Goal: Transaction & Acquisition: Purchase product/service

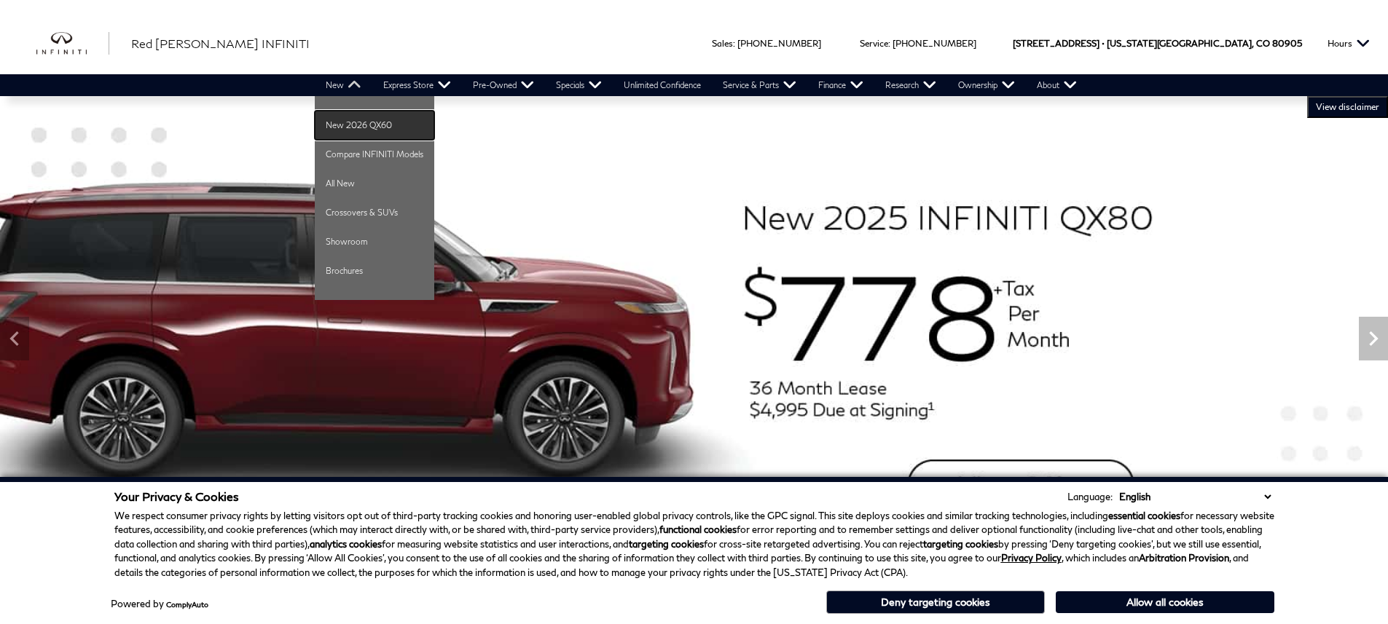
click at [352, 119] on link "New 2026 QX60" at bounding box center [374, 125] width 119 height 29
click at [364, 173] on link "All New" at bounding box center [374, 183] width 119 height 29
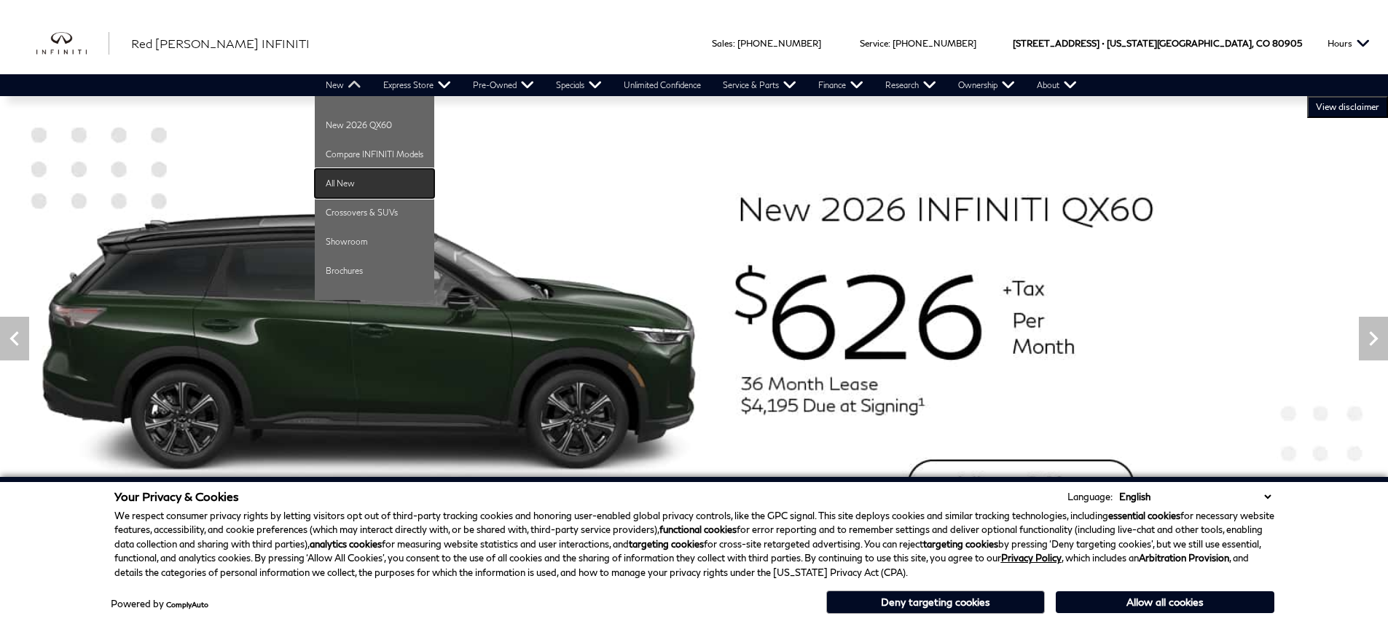
click at [368, 177] on link "All New" at bounding box center [374, 183] width 119 height 29
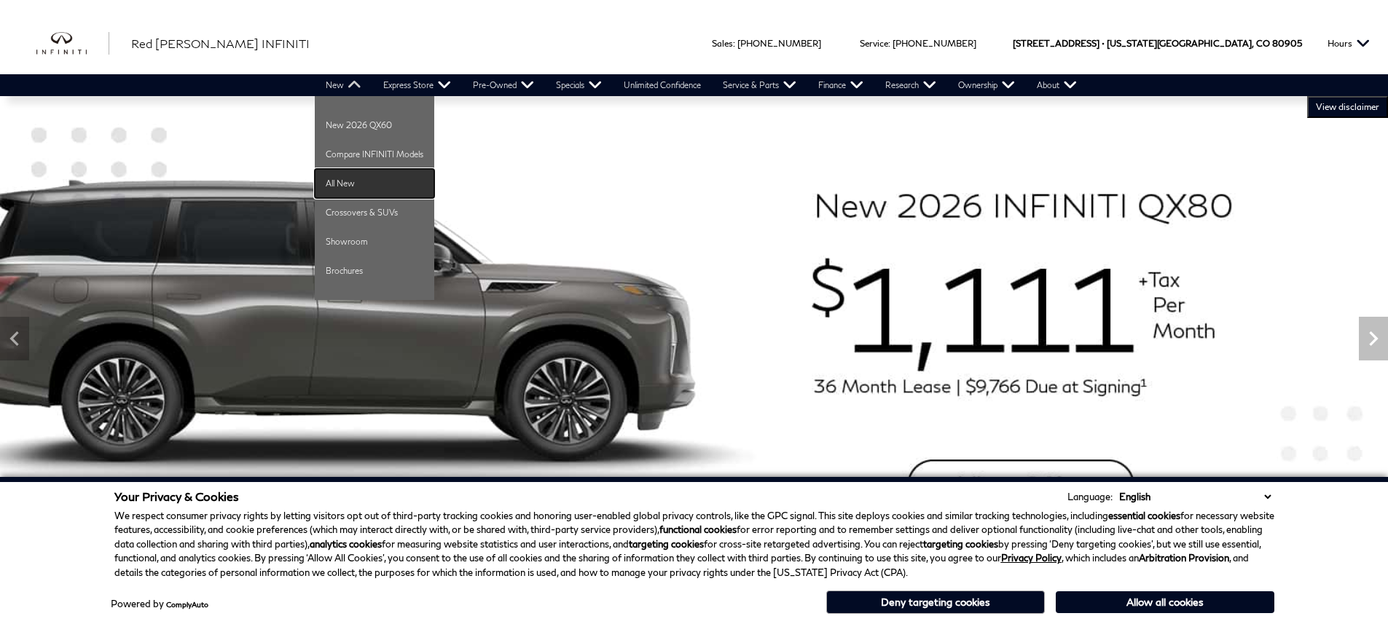
click at [369, 177] on link "All New" at bounding box center [374, 183] width 119 height 29
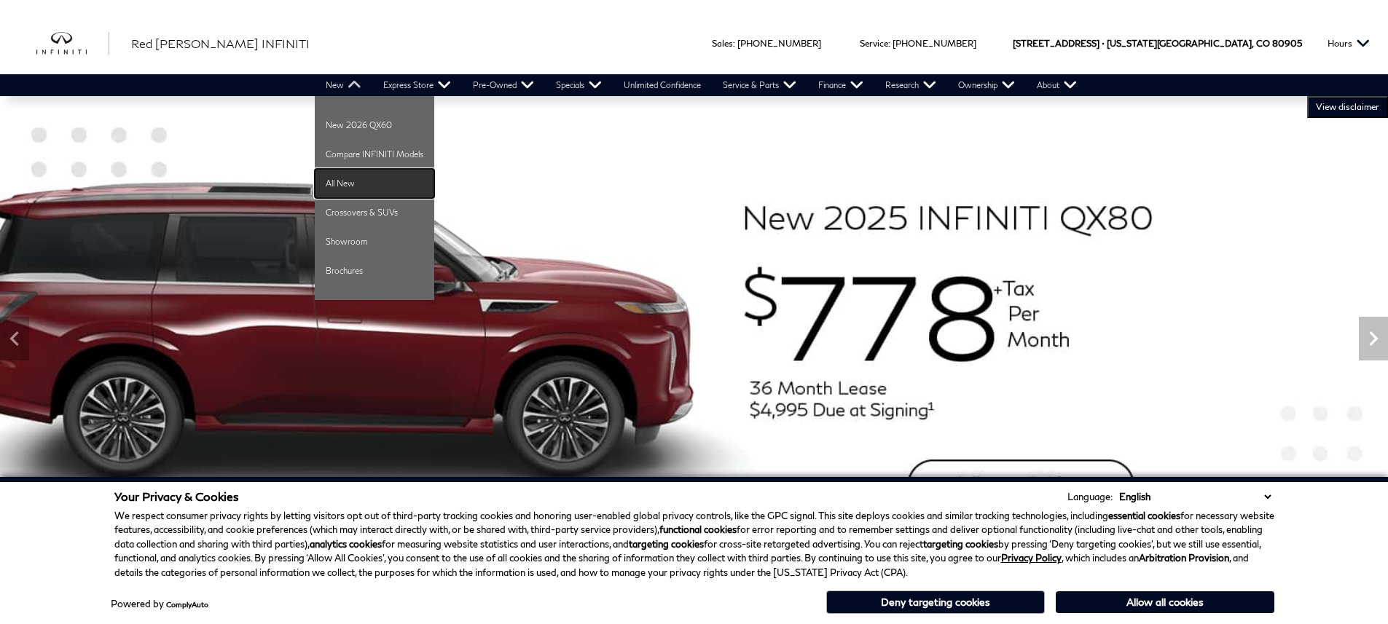
click at [360, 179] on link "All New" at bounding box center [374, 183] width 119 height 29
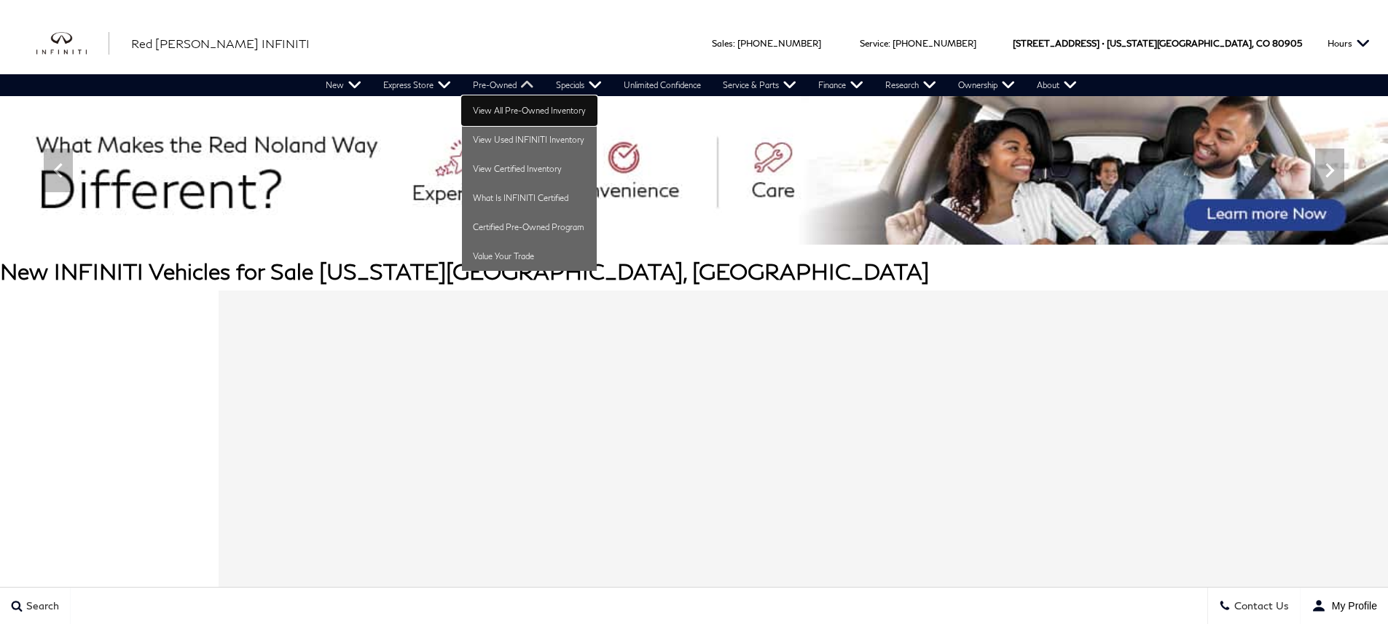
click at [503, 106] on link "View All Pre-Owned Inventory" at bounding box center [529, 110] width 135 height 29
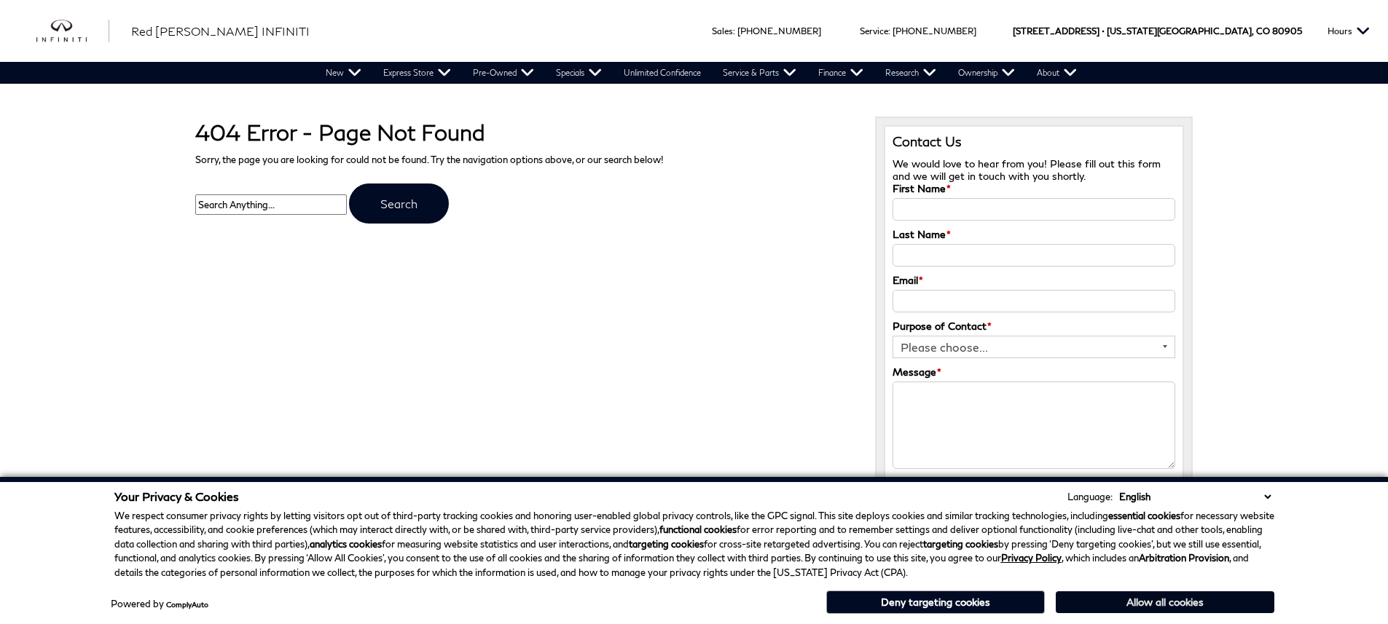
click at [1165, 600] on button "Allow all cookies" at bounding box center [1165, 603] width 219 height 22
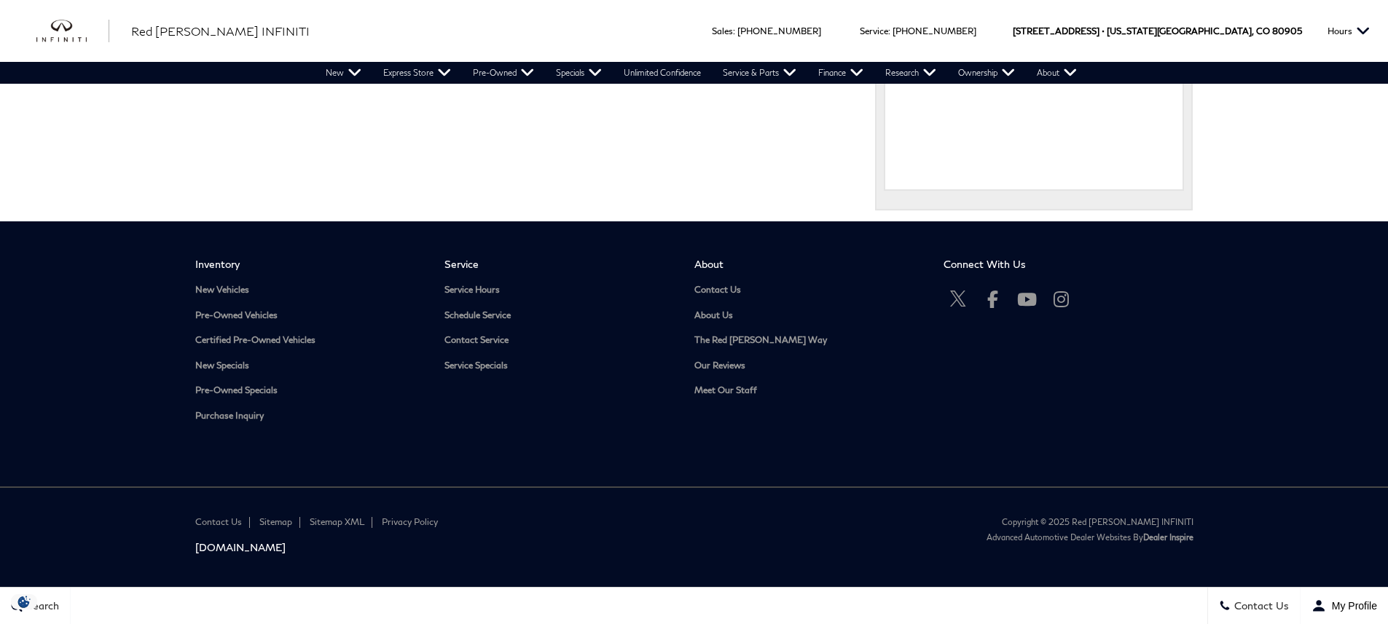
scroll to position [845, 0]
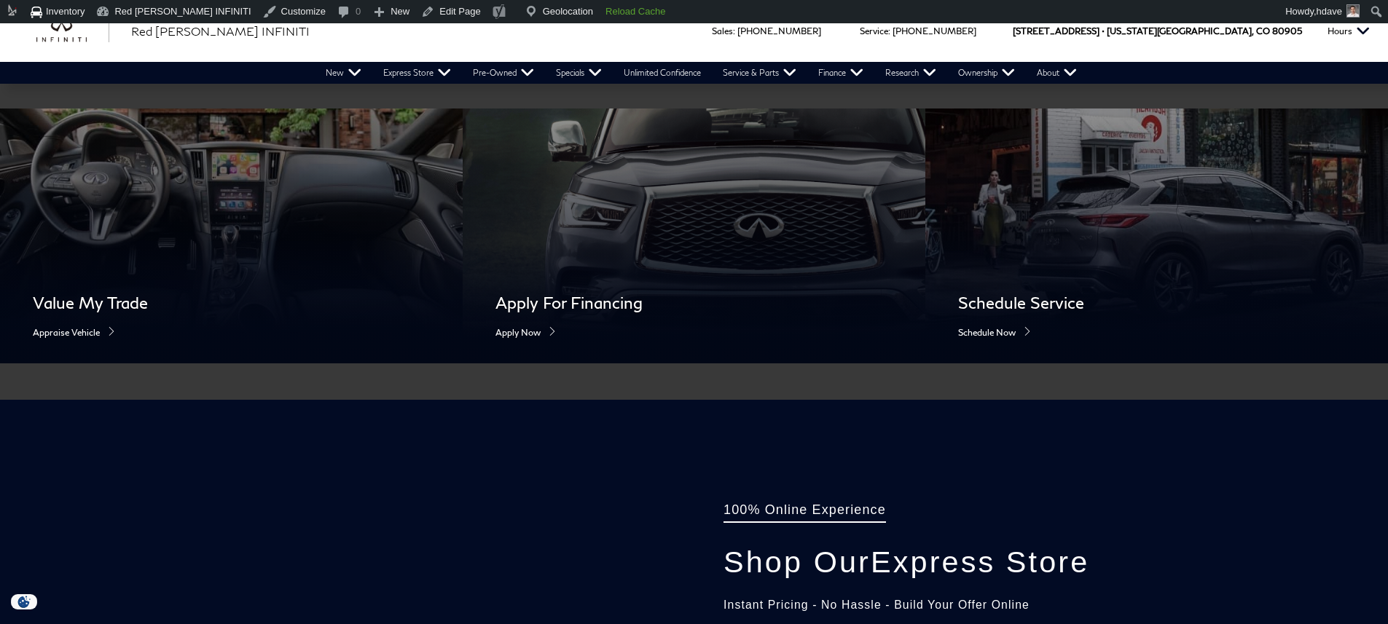
scroll to position [1338, 0]
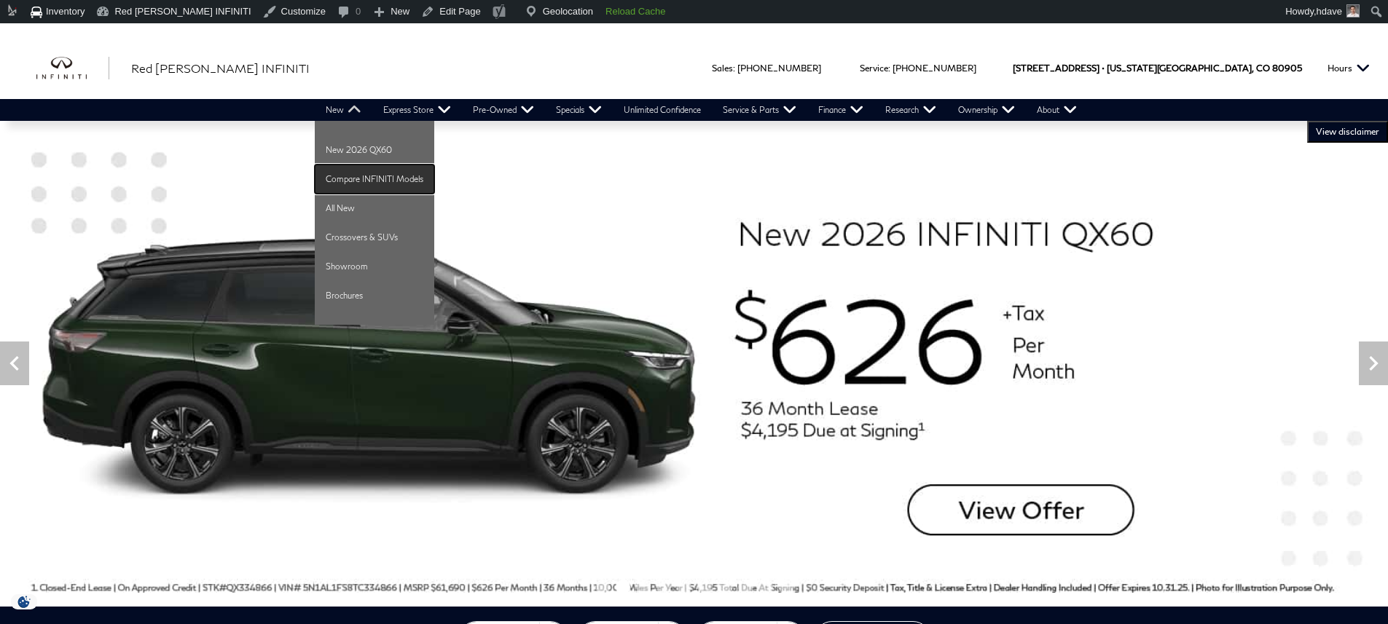
click at [352, 171] on link "Compare INFINITI Models" at bounding box center [374, 179] width 119 height 29
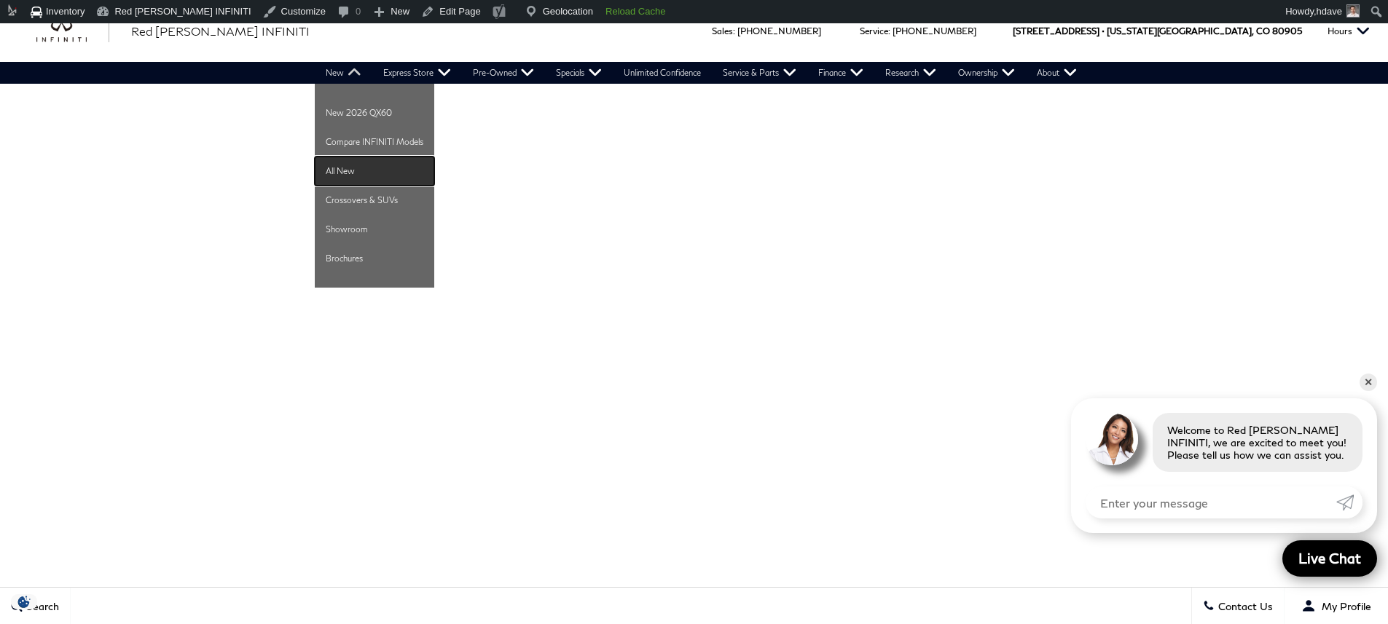
click at [351, 163] on link "All New" at bounding box center [374, 171] width 119 height 29
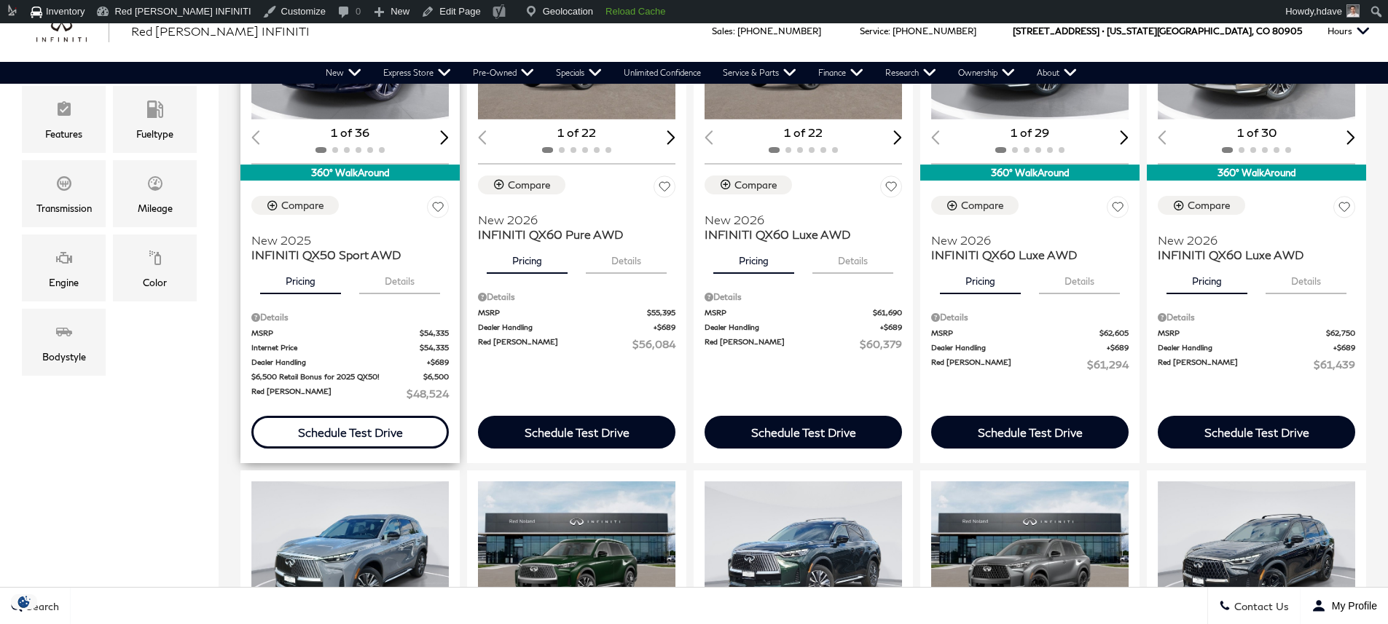
scroll to position [470, 0]
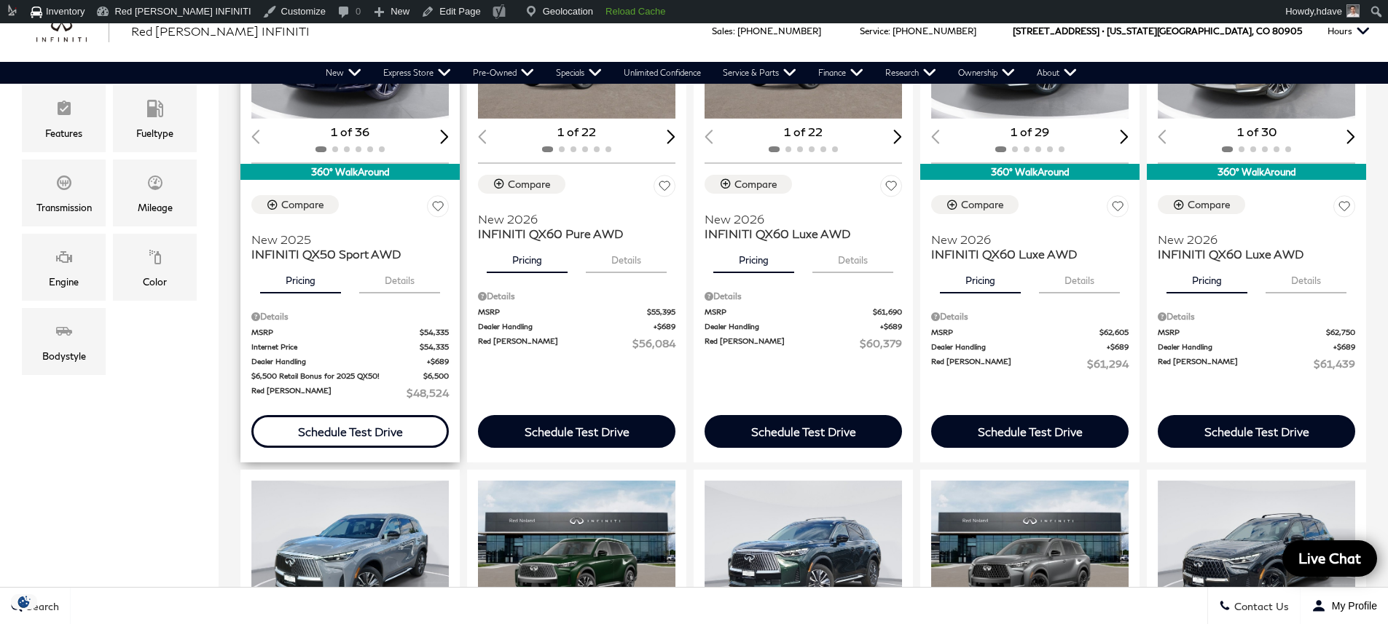
click at [399, 425] on div "Schedule Test Drive" at bounding box center [350, 432] width 105 height 14
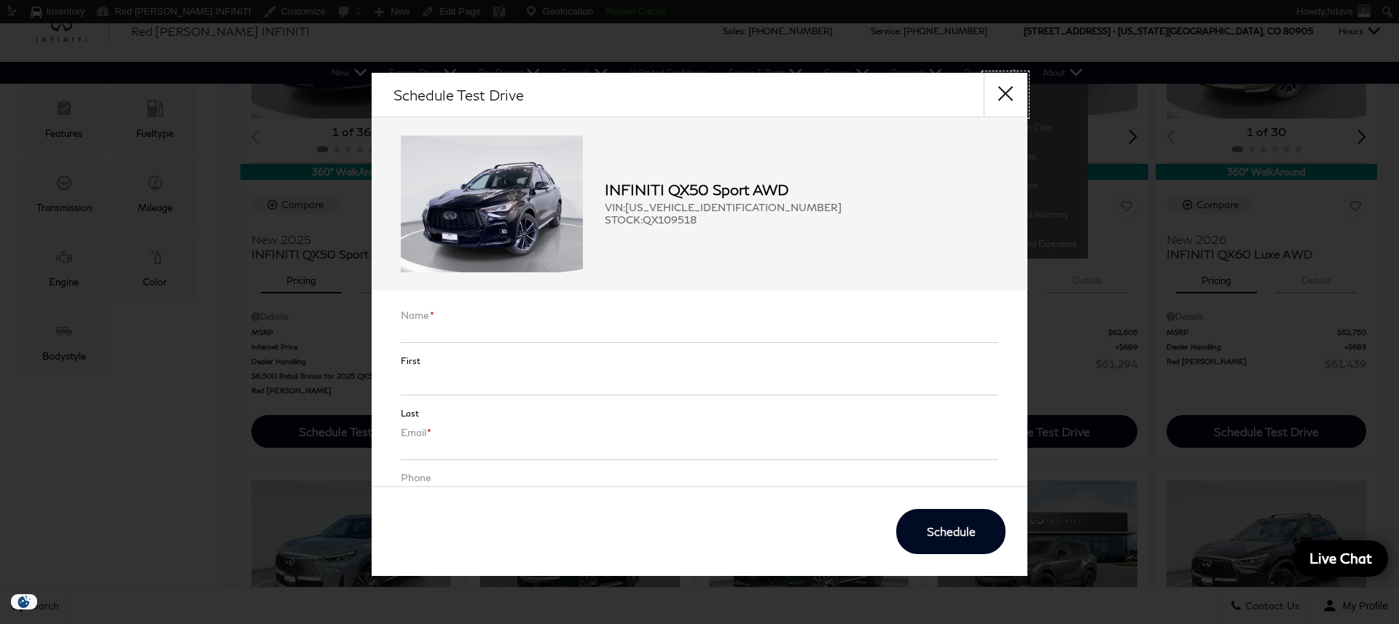
click at [1013, 81] on button "close" at bounding box center [1006, 95] width 44 height 44
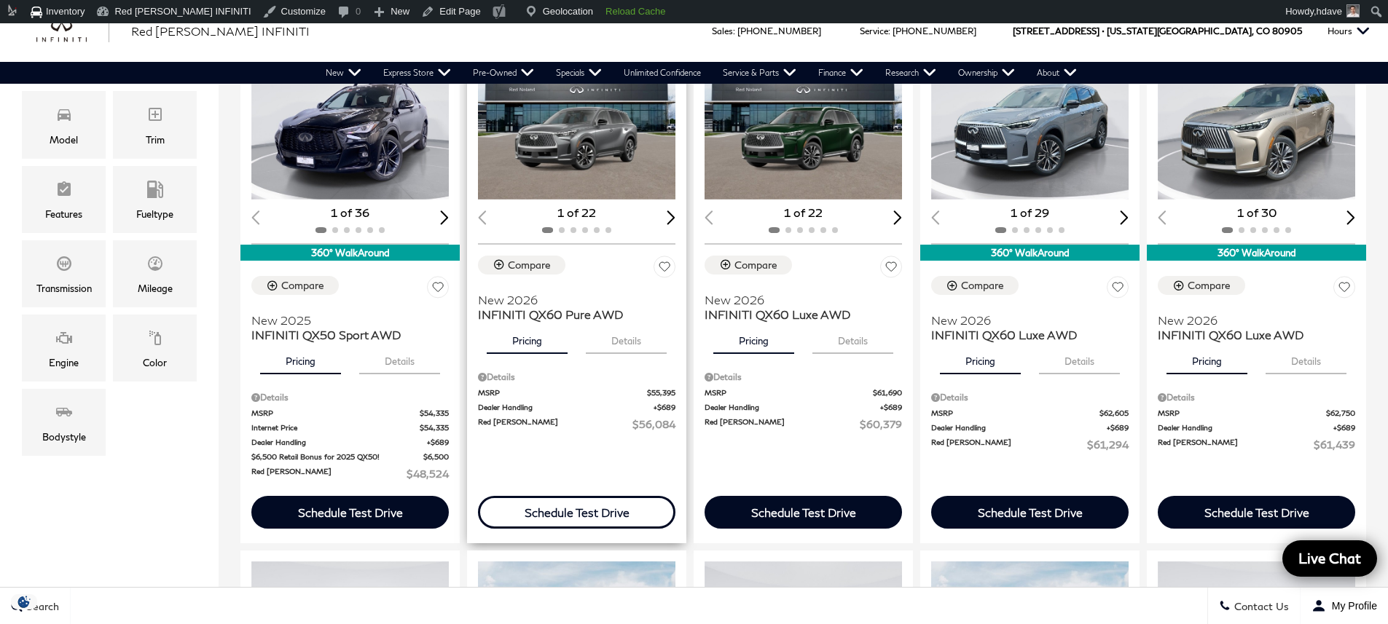
scroll to position [275, 0]
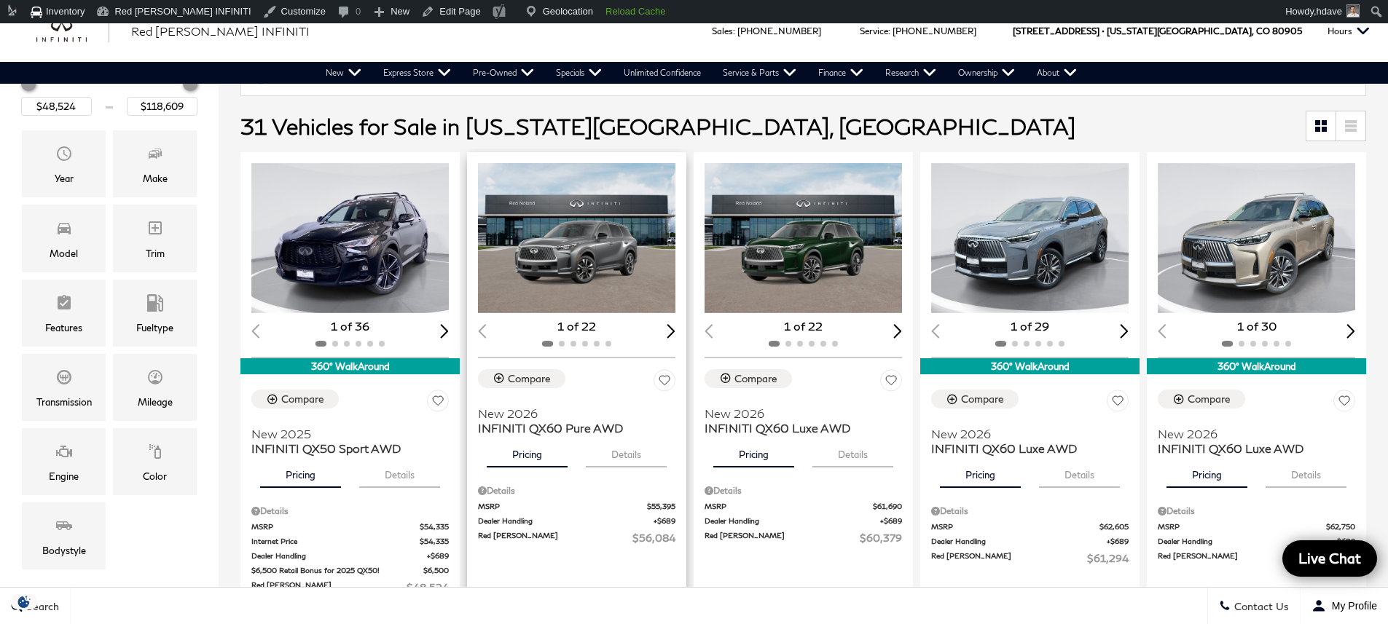
click at [640, 262] on img "1 / 2" at bounding box center [578, 238] width 200 height 150
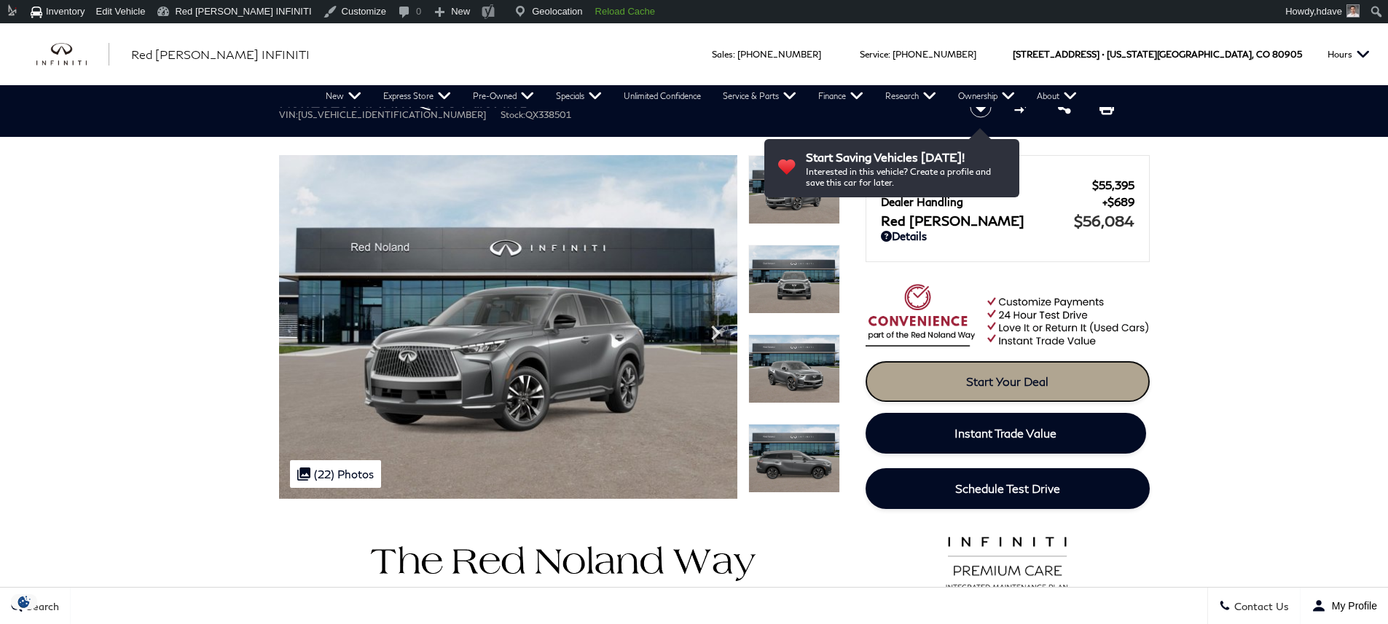
click at [1006, 376] on span "Start Your Deal" at bounding box center [1007, 382] width 82 height 14
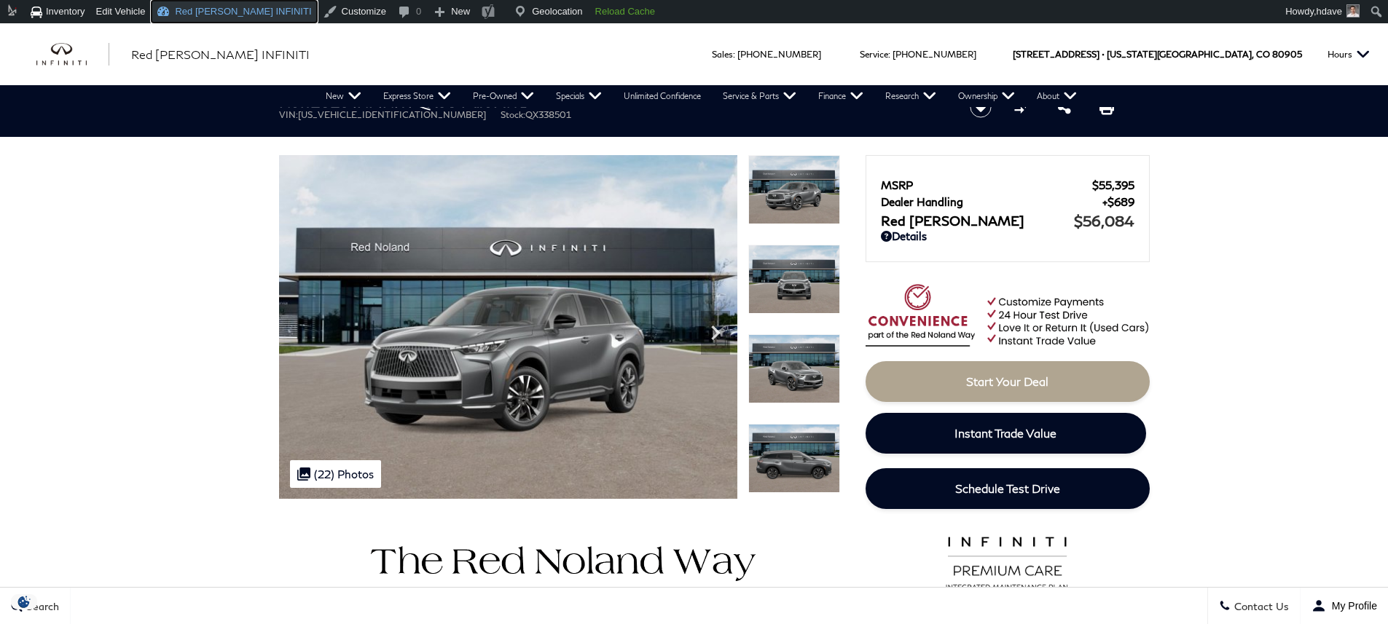
click at [248, 16] on link "Red [PERSON_NAME] INFINITI" at bounding box center [234, 11] width 166 height 23
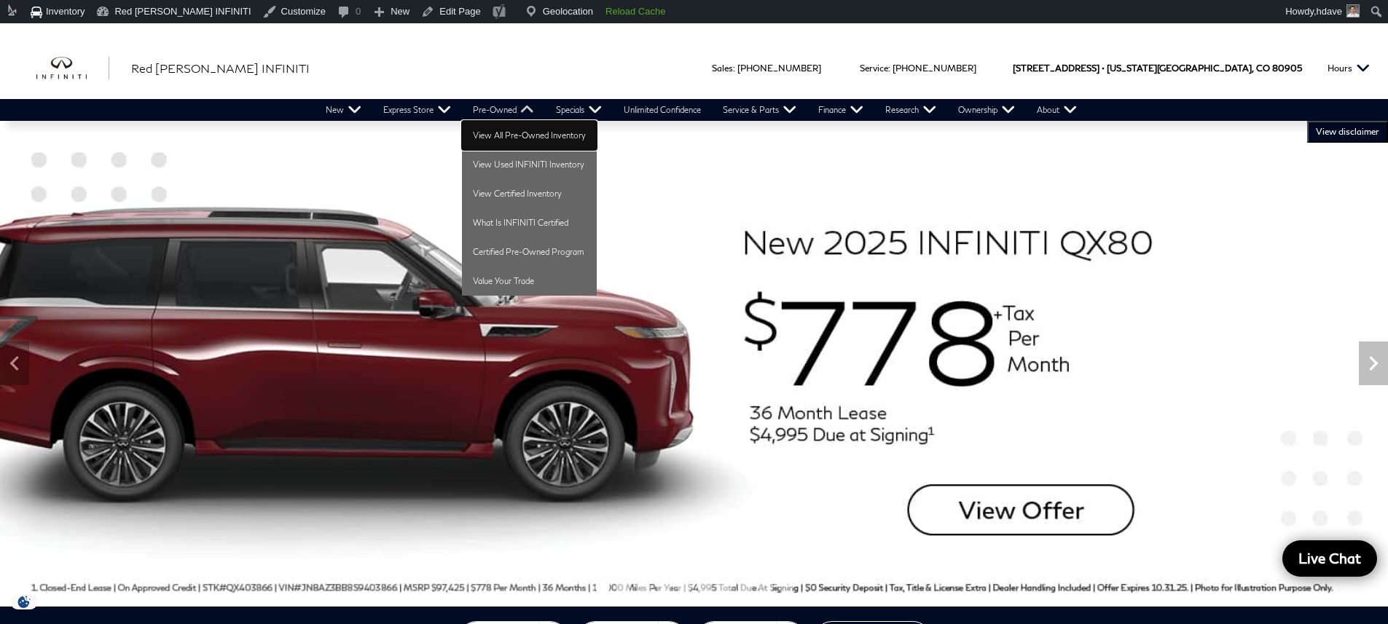
click at [506, 125] on link "View All Pre-Owned Inventory" at bounding box center [529, 135] width 135 height 29
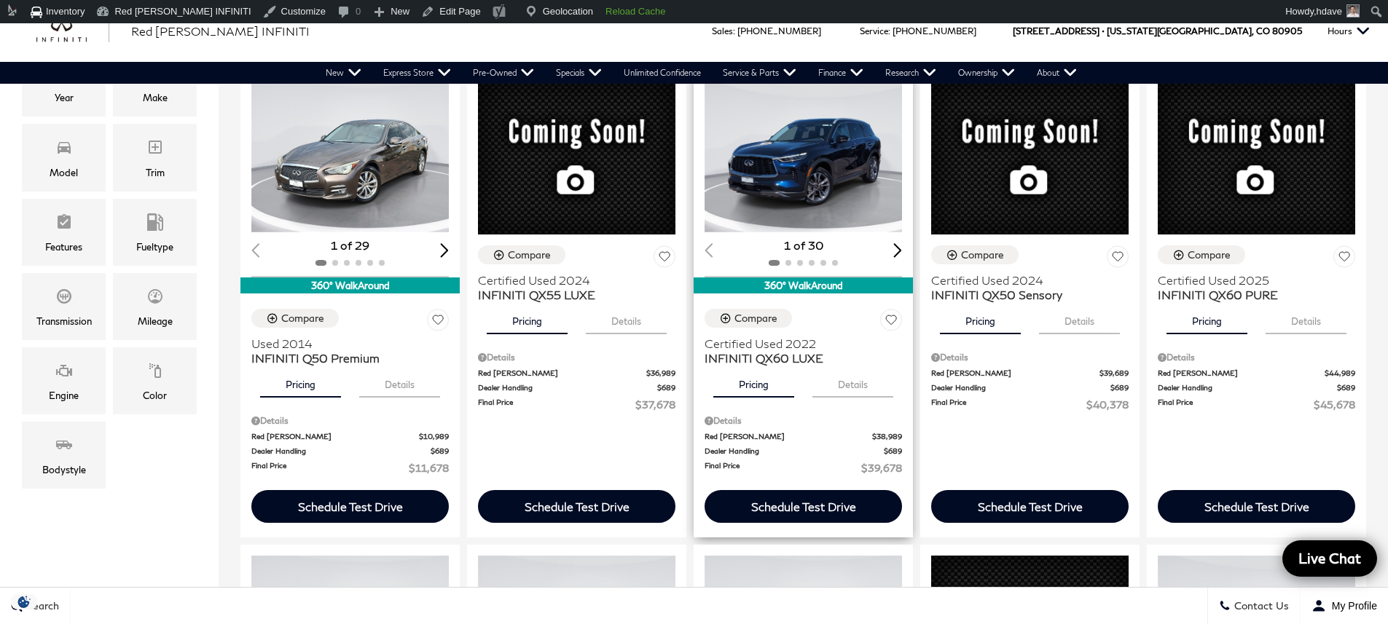
scroll to position [263, 0]
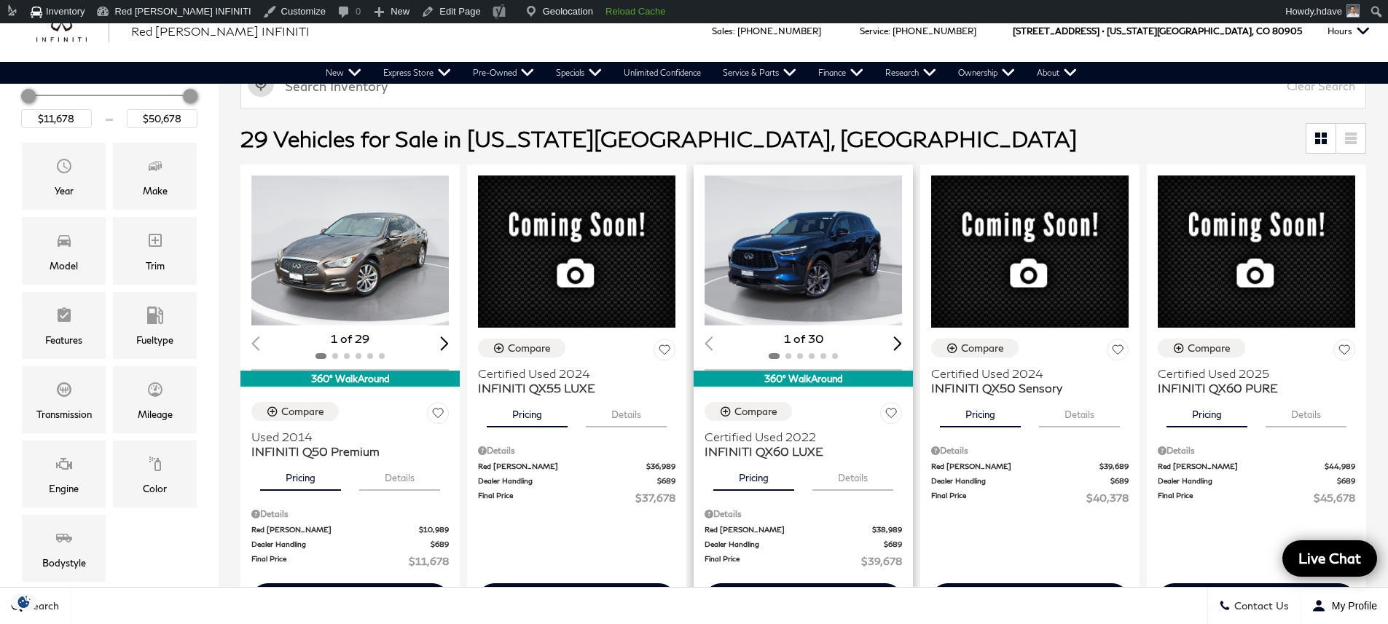
click at [868, 235] on img "1 / 2" at bounding box center [805, 251] width 200 height 150
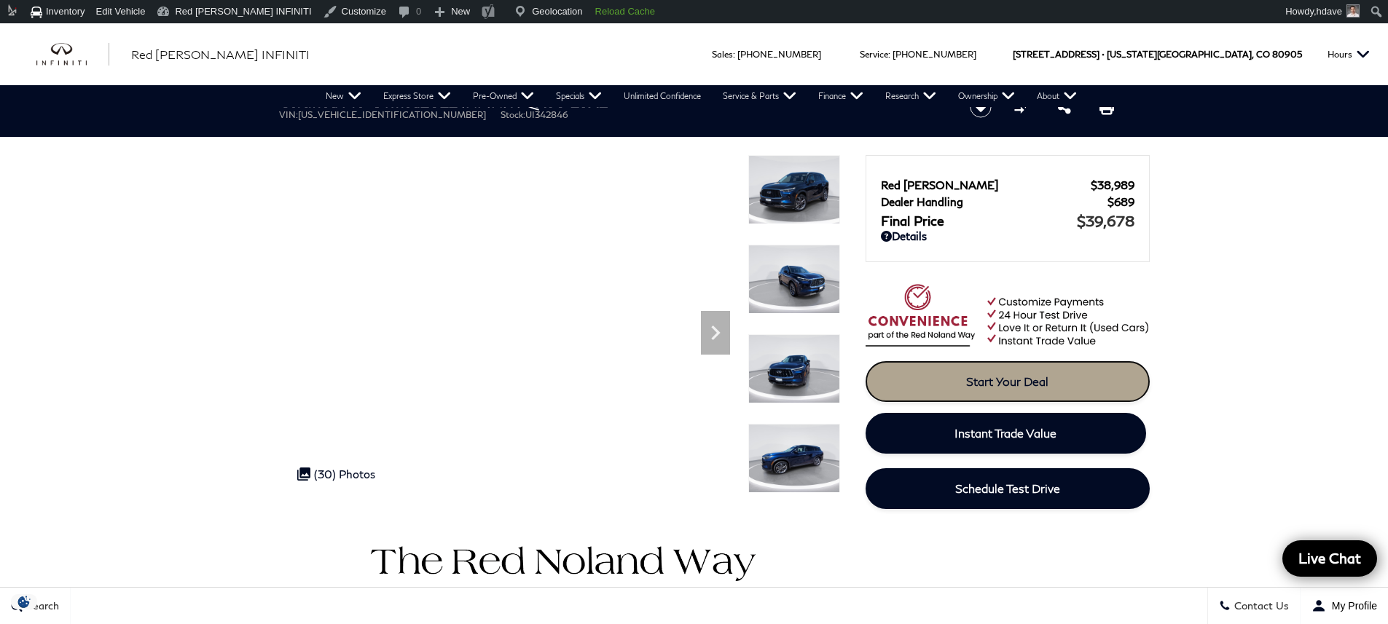
click at [1035, 387] on span "Start Your Deal" at bounding box center [1007, 382] width 82 height 14
